Goal: Find specific page/section: Locate a particular part of the current website

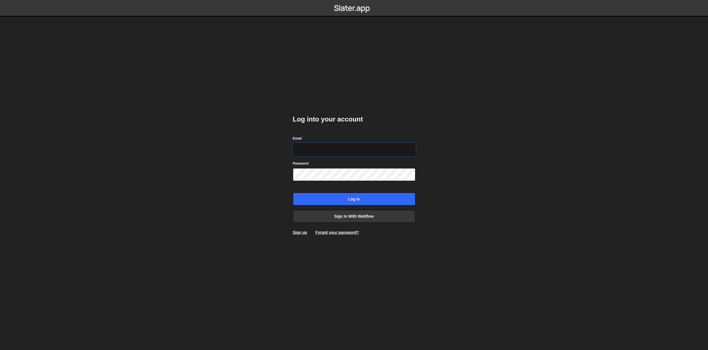
paste input "ryan@weareforme.com"
type input "ryan@weareforme.com"
click at [343, 200] on input "Log in" at bounding box center [354, 199] width 122 height 13
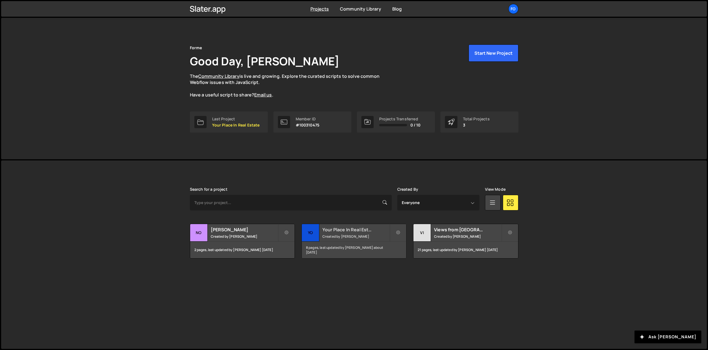
click at [345, 235] on small "Created by Ryan Birse" at bounding box center [355, 236] width 67 height 5
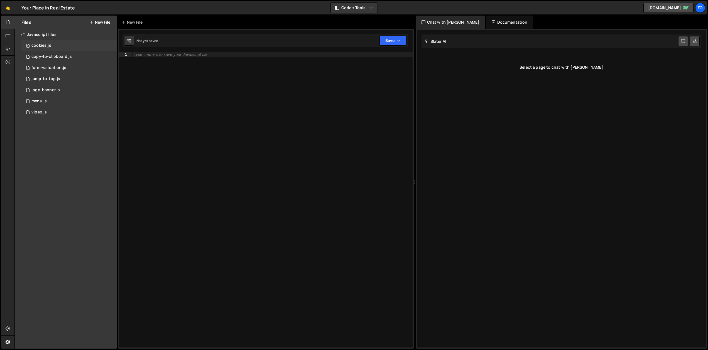
click at [45, 44] on div "cookies.js" at bounding box center [41, 45] width 20 height 5
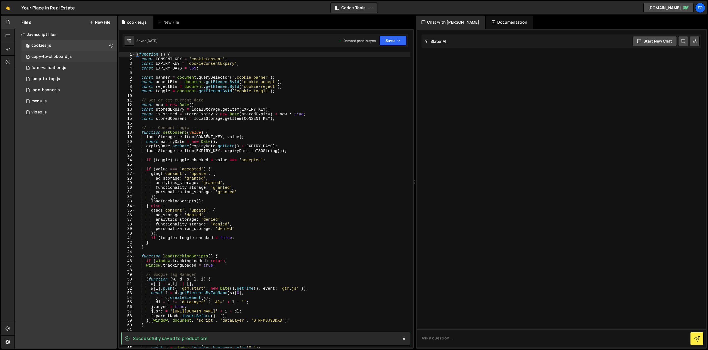
click at [50, 55] on div "copy-to-clipboard.js" at bounding box center [51, 56] width 40 height 5
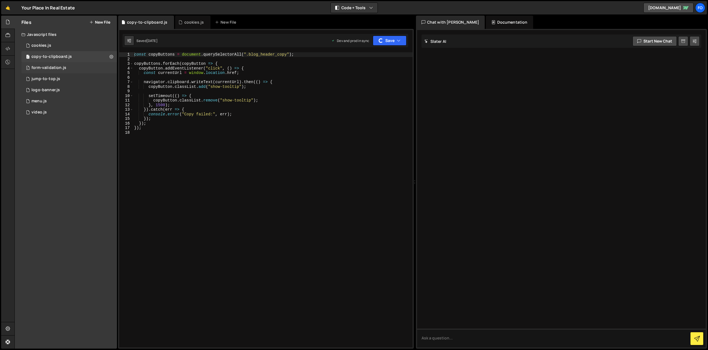
click at [56, 67] on div "form-validation.js" at bounding box center [48, 67] width 35 height 5
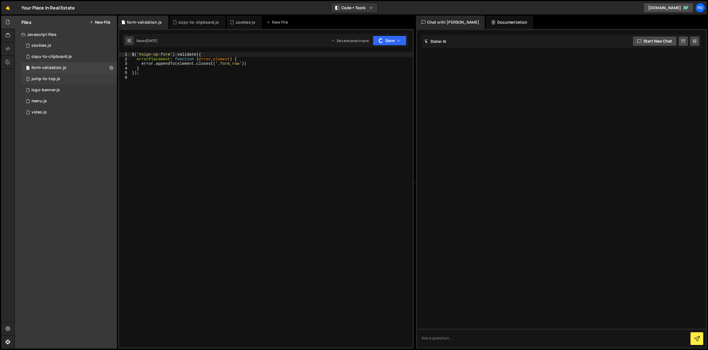
click at [53, 80] on div "jump-to-top.js" at bounding box center [45, 79] width 29 height 5
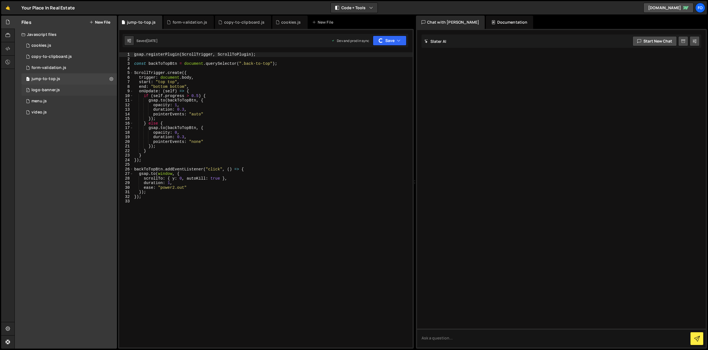
click at [49, 90] on div "logo-banner.js" at bounding box center [45, 90] width 28 height 5
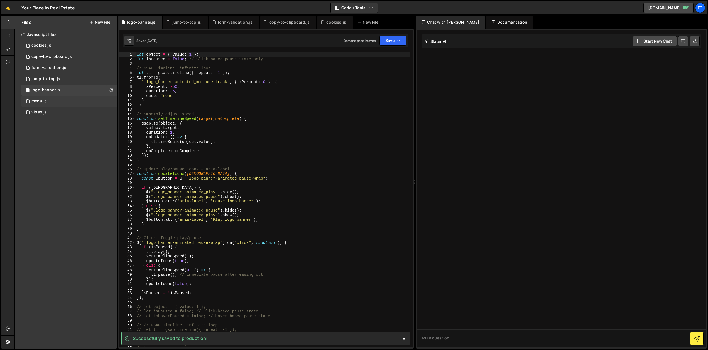
click at [46, 106] on div "1 menu.js 0" at bounding box center [68, 101] width 95 height 11
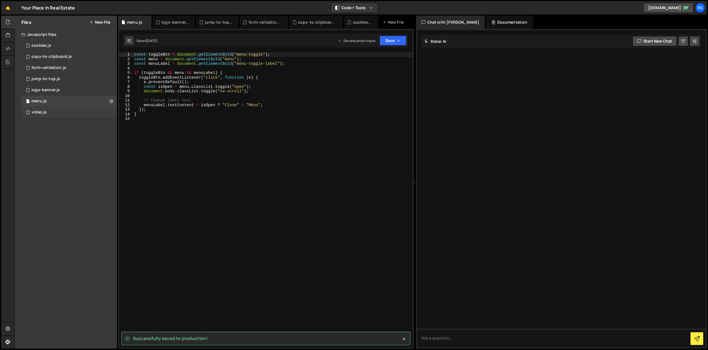
click at [38, 112] on div "video.js" at bounding box center [38, 112] width 15 height 5
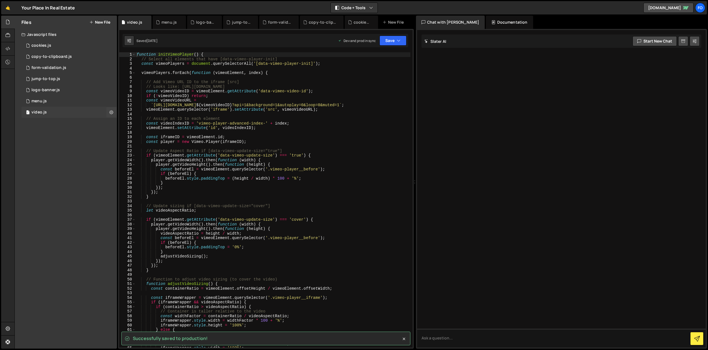
click at [55, 108] on div "1 video.js 0" at bounding box center [68, 112] width 95 height 11
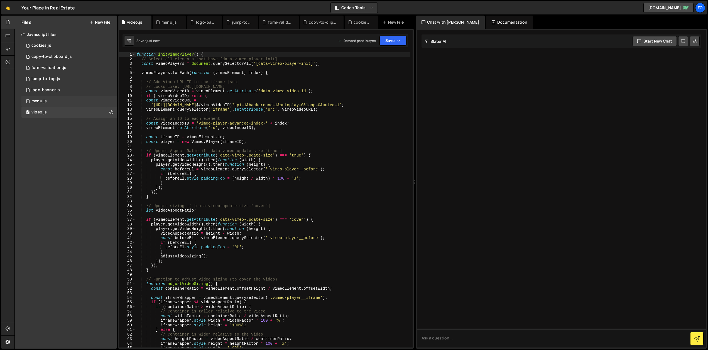
click at [54, 101] on div "1 menu.js 0" at bounding box center [68, 101] width 95 height 11
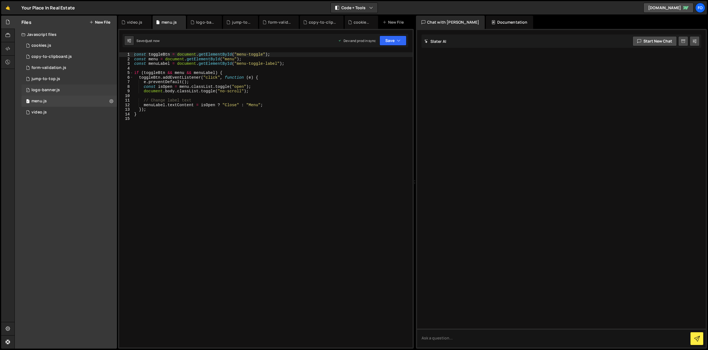
click at [58, 91] on div "logo-banner.js" at bounding box center [45, 90] width 28 height 5
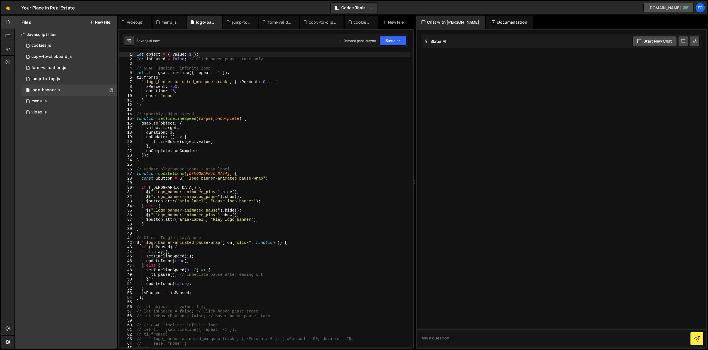
click at [665, 9] on link "[DOMAIN_NAME]" at bounding box center [668, 8] width 50 height 10
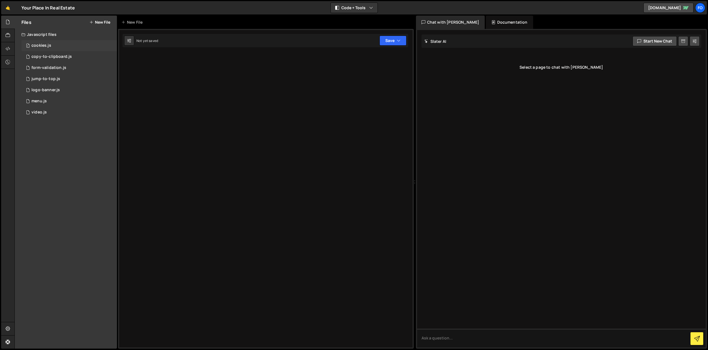
click at [44, 41] on div "1 cookies.js 0" at bounding box center [68, 45] width 95 height 11
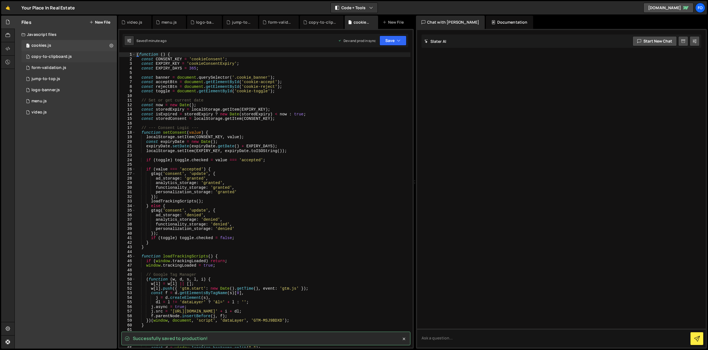
click at [56, 57] on div "copy-to-clipboard.js" at bounding box center [51, 56] width 40 height 5
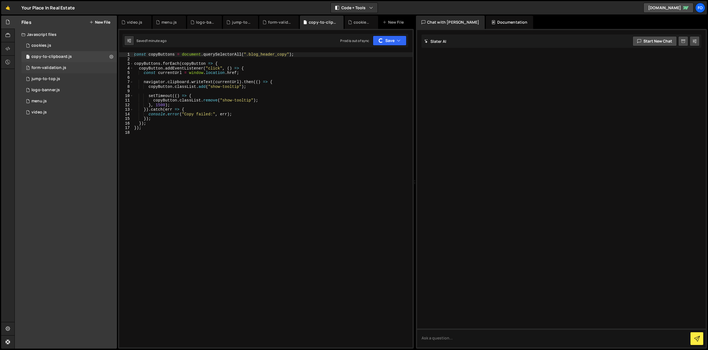
click at [55, 68] on div "form-validation.js" at bounding box center [48, 67] width 35 height 5
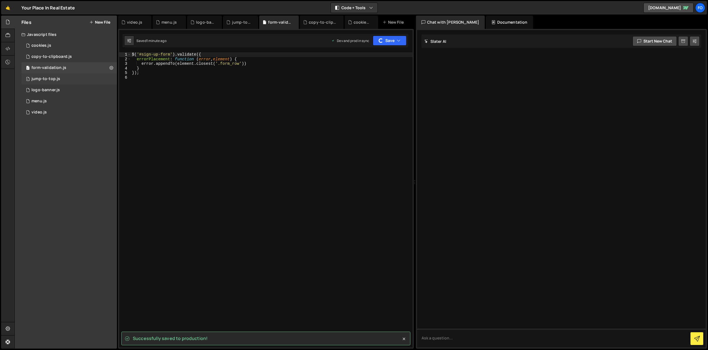
click at [49, 80] on div "jump-to-top.js" at bounding box center [45, 79] width 29 height 5
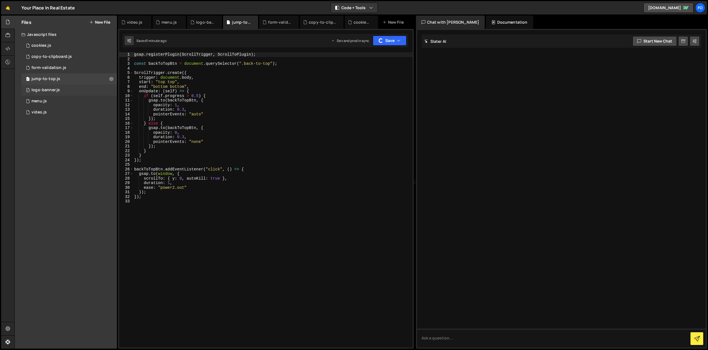
click at [49, 89] on div "logo-banner.js" at bounding box center [45, 90] width 28 height 5
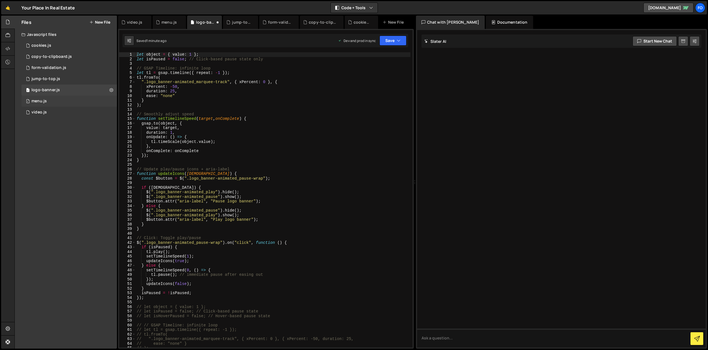
click at [42, 101] on div "menu.js" at bounding box center [38, 101] width 15 height 5
click at [38, 112] on div "video.js" at bounding box center [38, 112] width 15 height 5
click at [643, 11] on link "[DOMAIN_NAME]" at bounding box center [668, 8] width 50 height 10
